Goal: Task Accomplishment & Management: Manage account settings

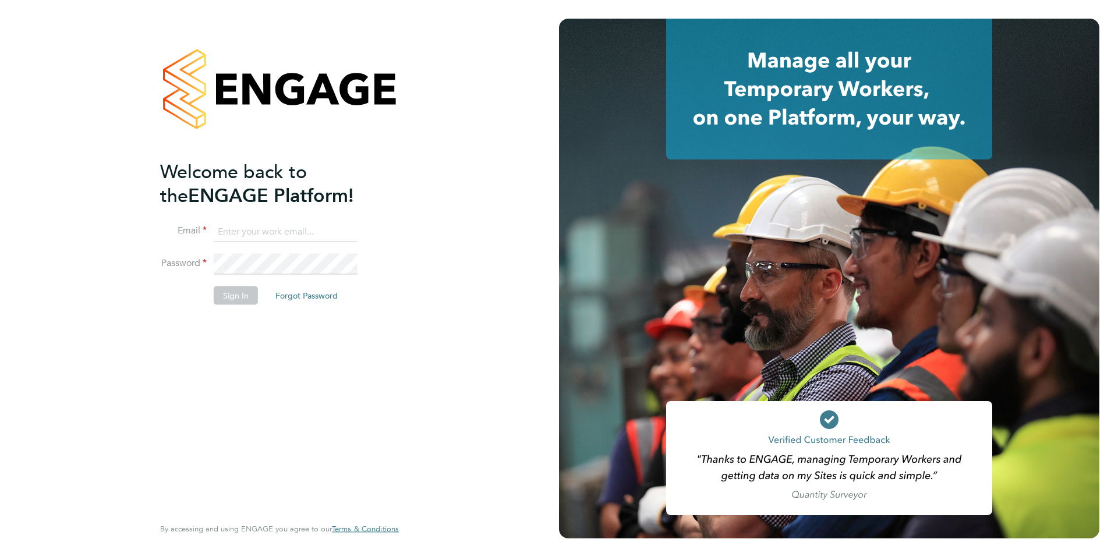
type input "[PERSON_NAME][EMAIL_ADDRESS][PERSON_NAME][DOMAIN_NAME]"
click at [226, 299] on button "Sign In" at bounding box center [236, 295] width 44 height 19
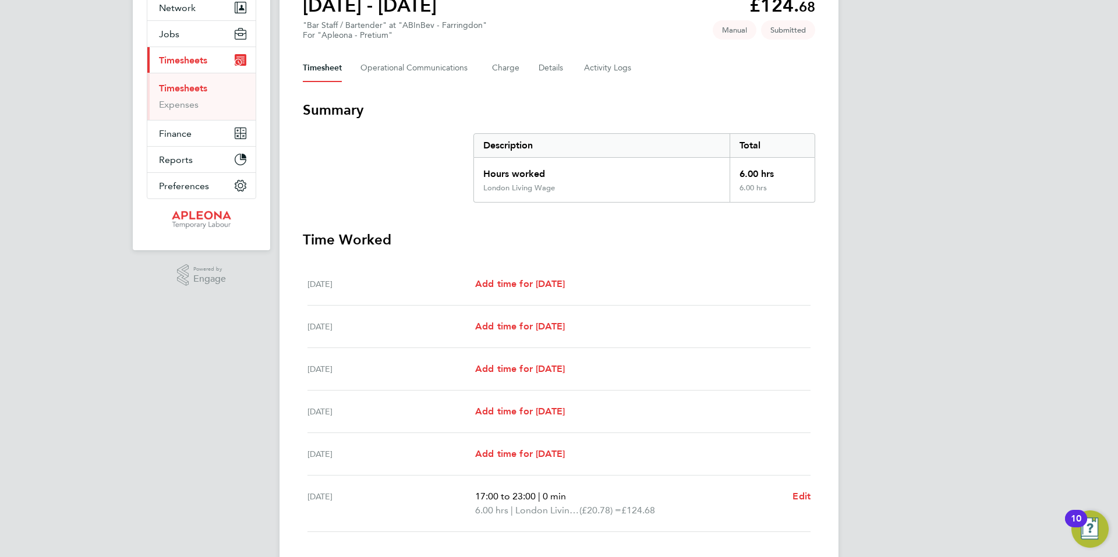
scroll to position [175, 0]
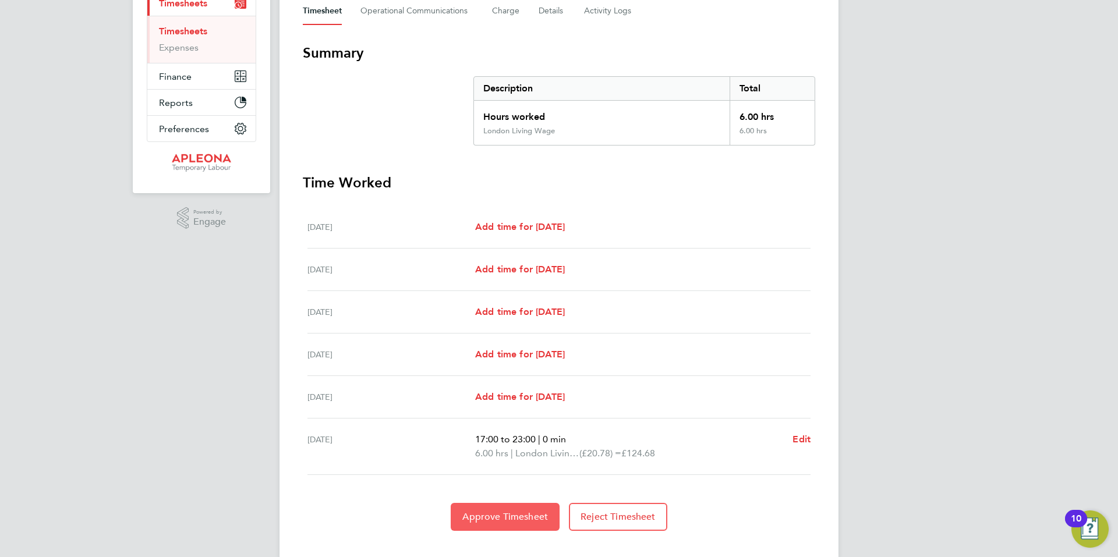
click at [499, 517] on span "Approve Timesheet" at bounding box center [505, 517] width 86 height 12
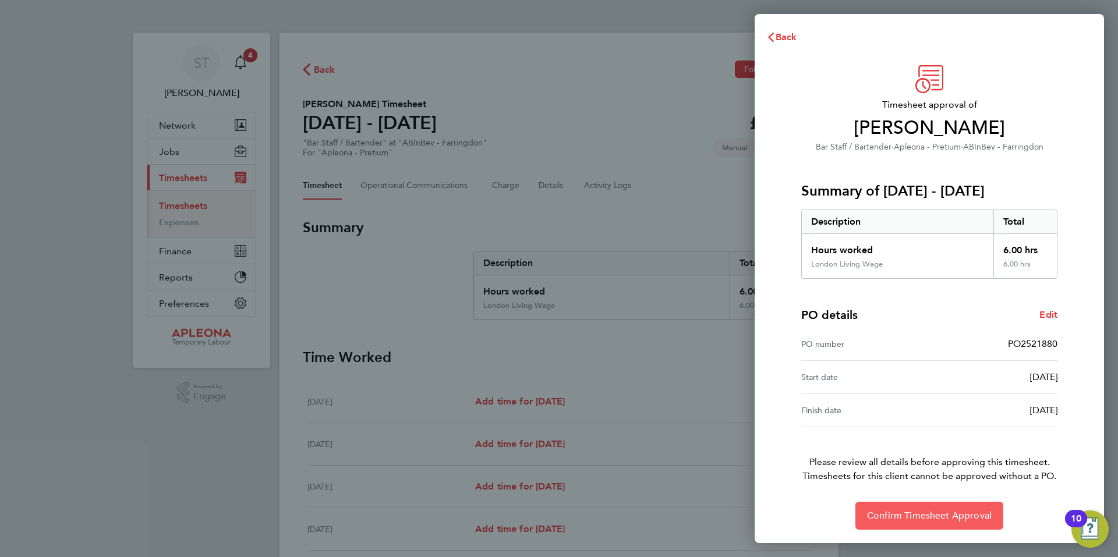
click at [925, 515] on span "Confirm Timesheet Approval" at bounding box center [929, 516] width 125 height 12
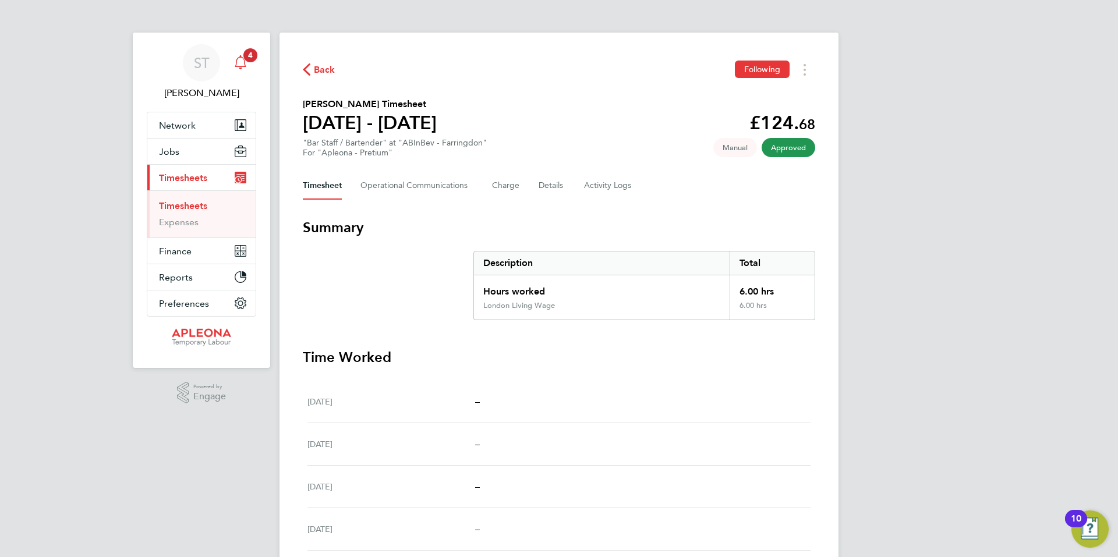
click at [237, 61] on icon "Main navigation" at bounding box center [240, 62] width 14 height 14
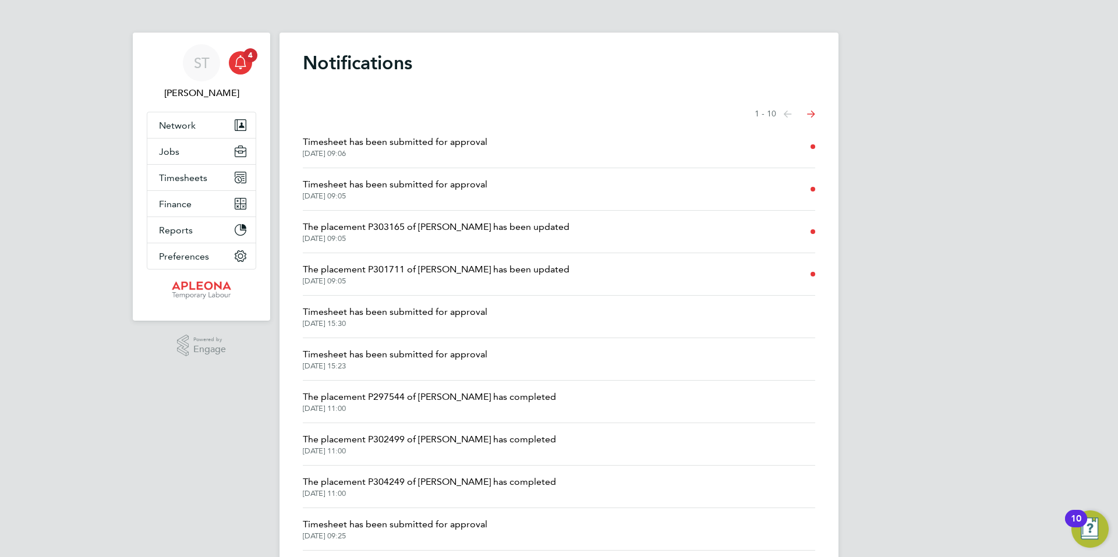
click at [552, 149] on li "Timesheet has been submitted for approval 30 Sep 2025, 09:06" at bounding box center [559, 147] width 512 height 42
click at [459, 183] on span "Timesheet has been submitted for approval" at bounding box center [395, 185] width 185 height 14
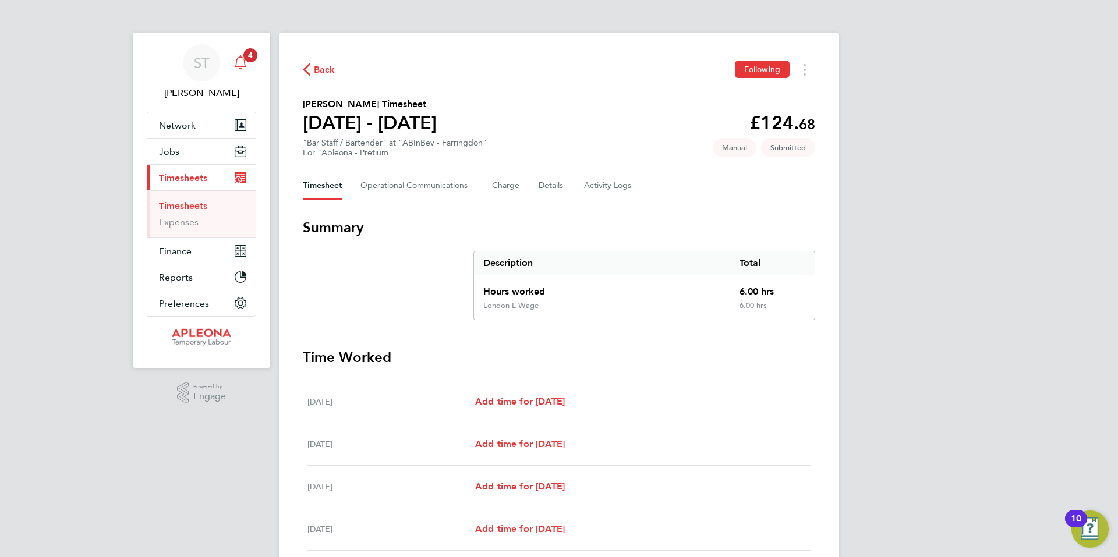
click at [239, 64] on icon "Main navigation" at bounding box center [240, 62] width 14 height 14
